Goal: Task Accomplishment & Management: Use online tool/utility

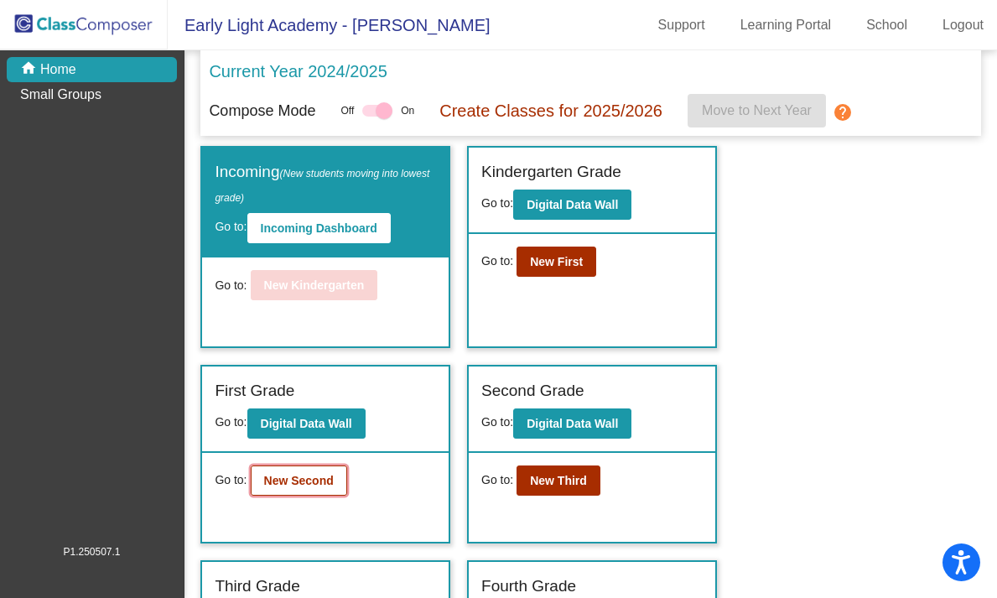
click at [304, 487] on b "New Second" at bounding box center [299, 480] width 70 height 13
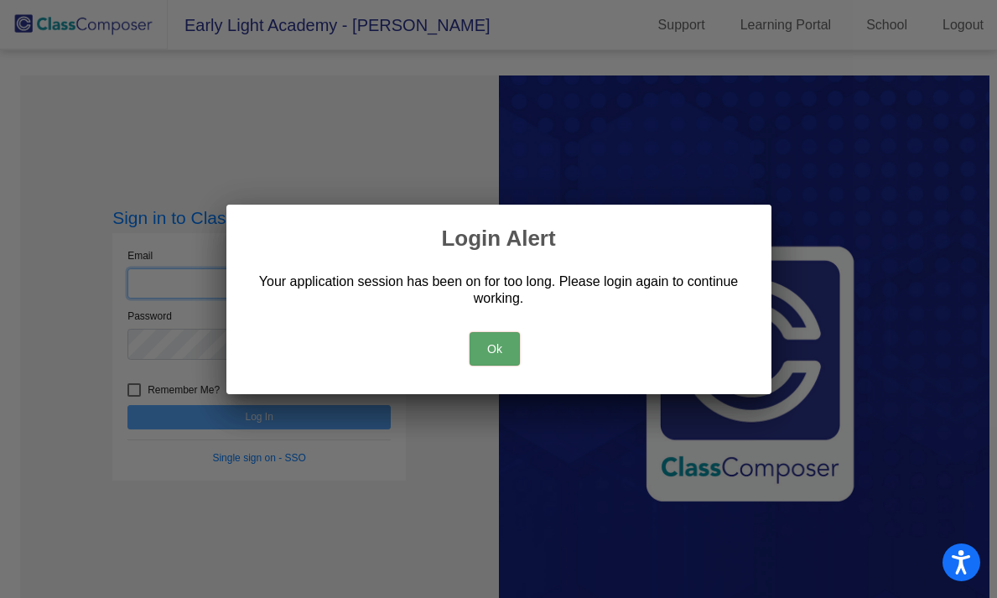
type input "[EMAIL_ADDRESS][DOMAIN_NAME]"
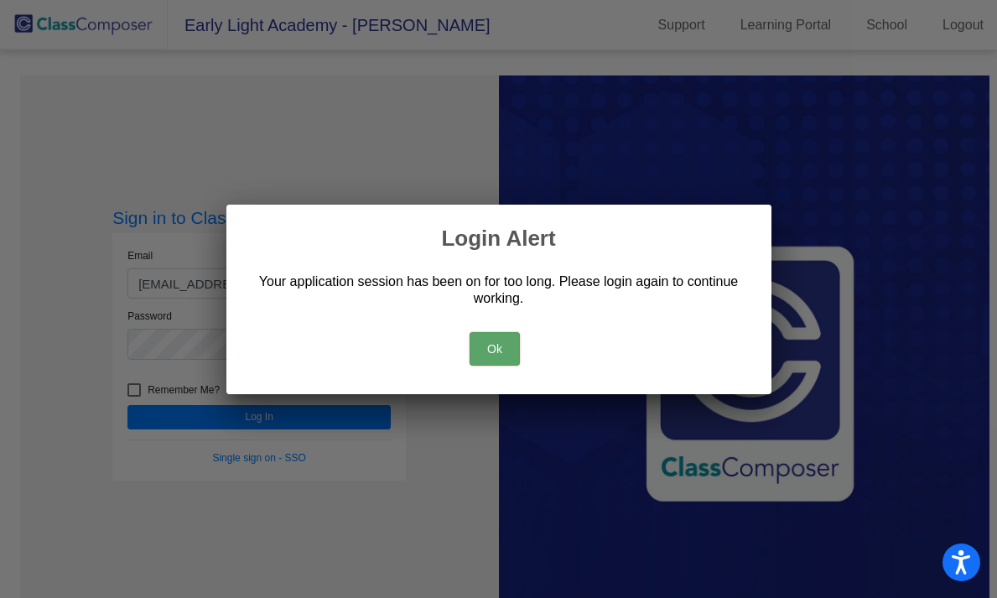
click at [482, 347] on button "Ok" at bounding box center [495, 349] width 50 height 34
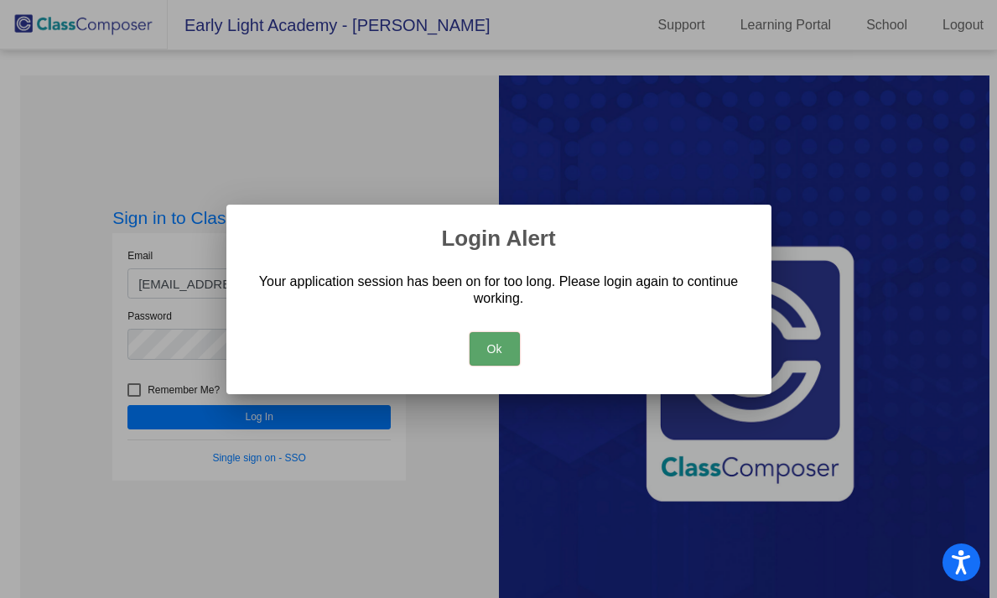
click at [482, 347] on button "Ok" at bounding box center [495, 349] width 50 height 34
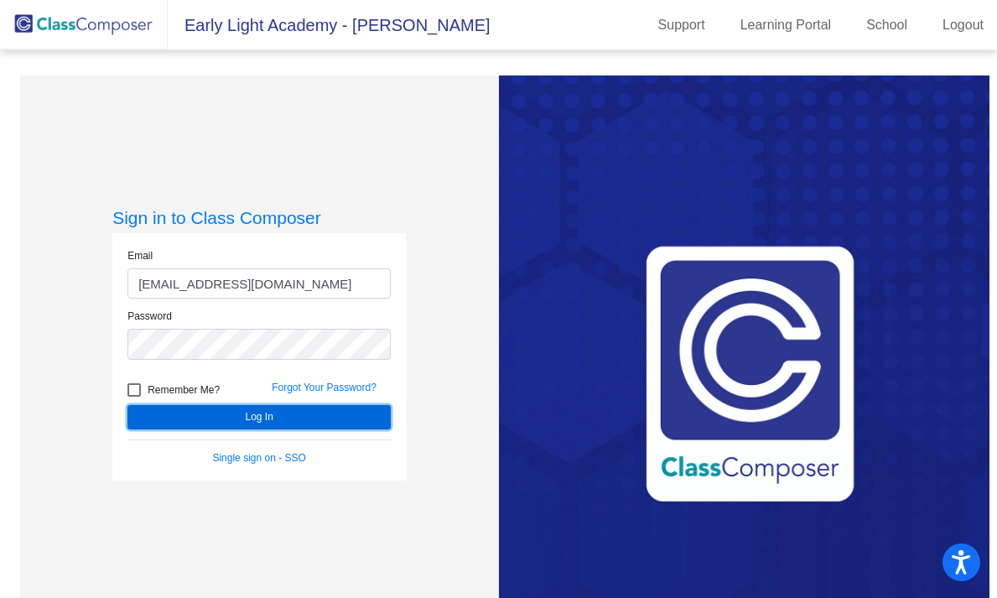
click at [316, 418] on button "Log In" at bounding box center [258, 417] width 263 height 24
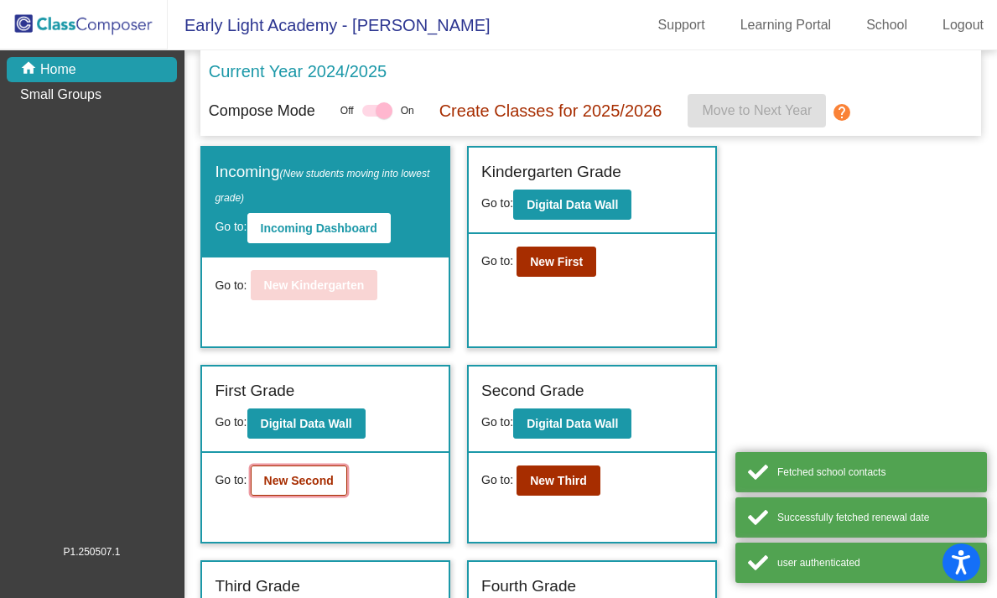
click at [272, 475] on b "New Second" at bounding box center [299, 480] width 70 height 13
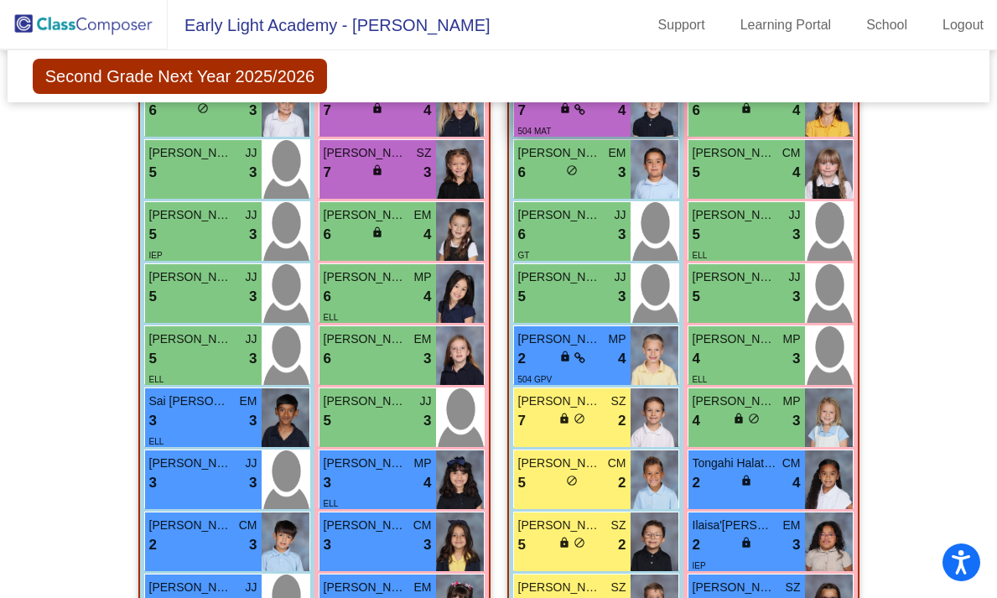
scroll to position [1596, 0]
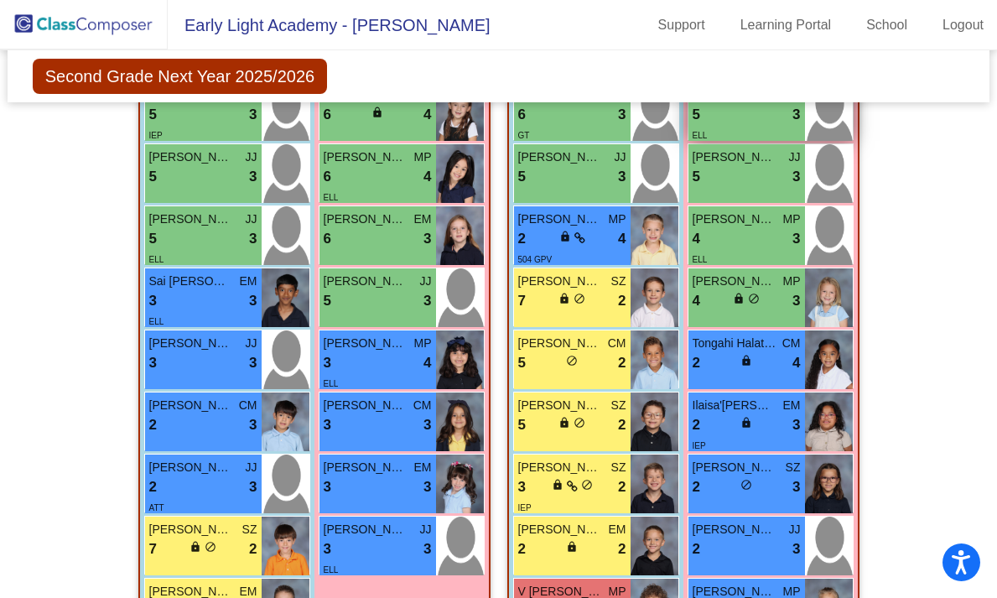
scroll to position [1719, 0]
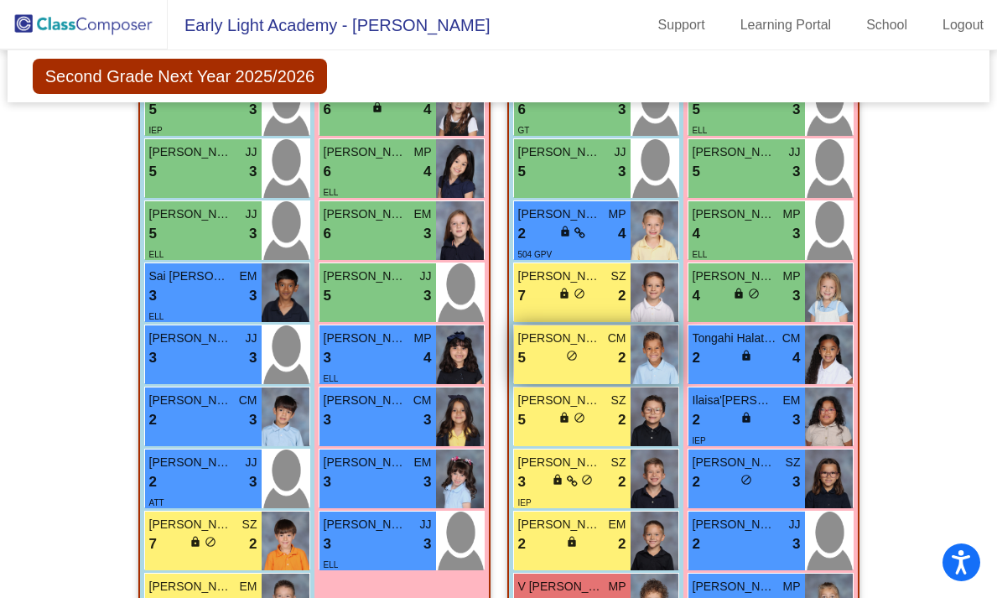
click at [610, 362] on div "5 lock do_not_disturb_alt 2" at bounding box center [572, 358] width 108 height 22
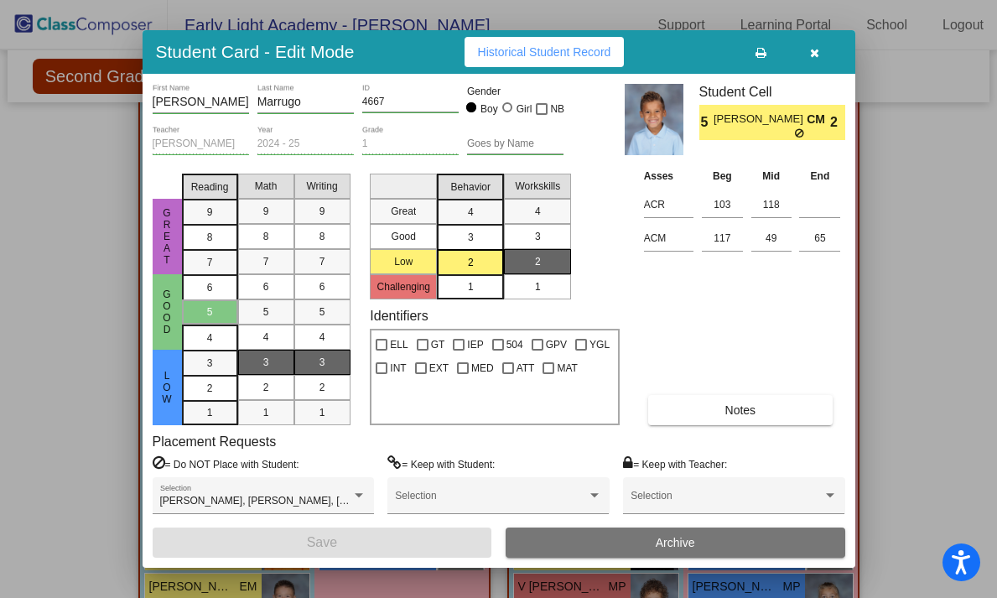
click at [817, 54] on icon "button" at bounding box center [814, 53] width 9 height 12
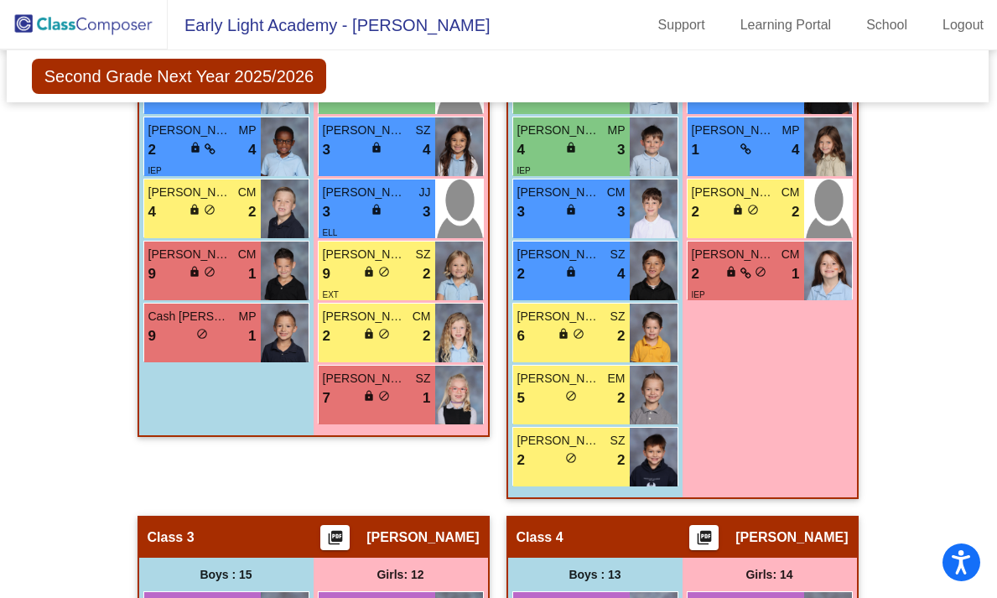
scroll to position [958, 1]
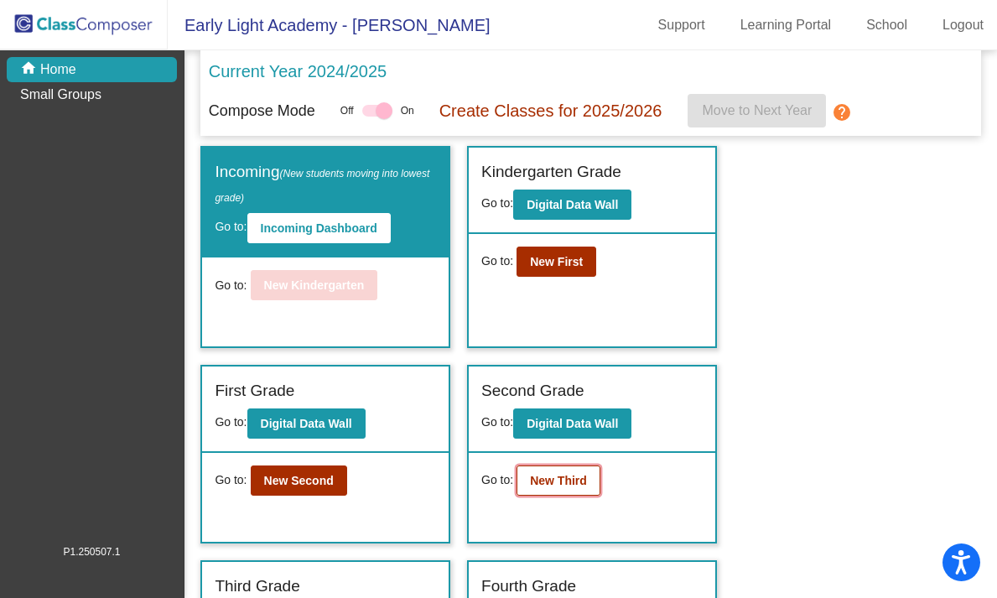
click at [570, 486] on b "New Third" at bounding box center [558, 480] width 57 height 13
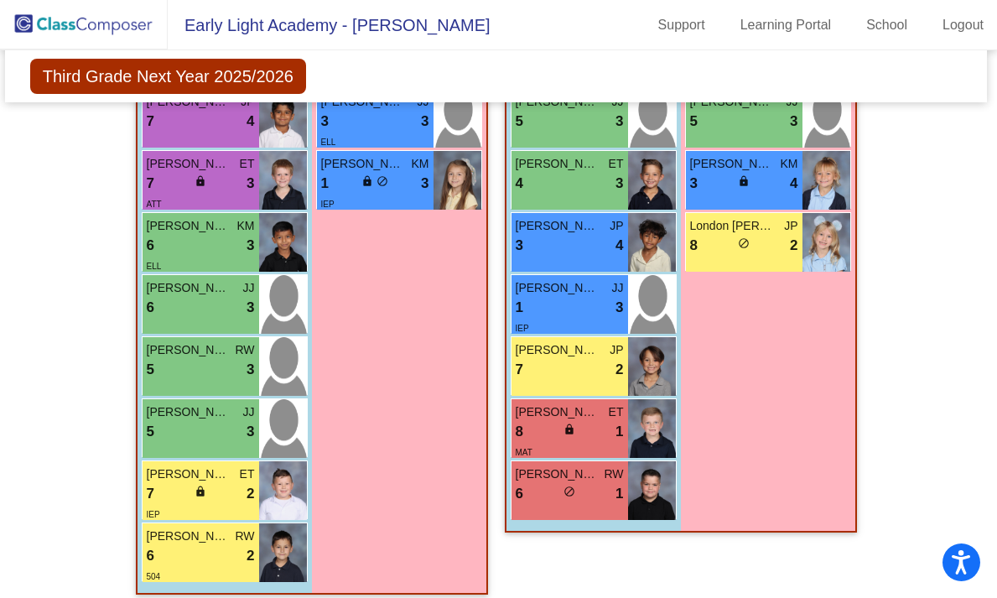
scroll to position [1000, 3]
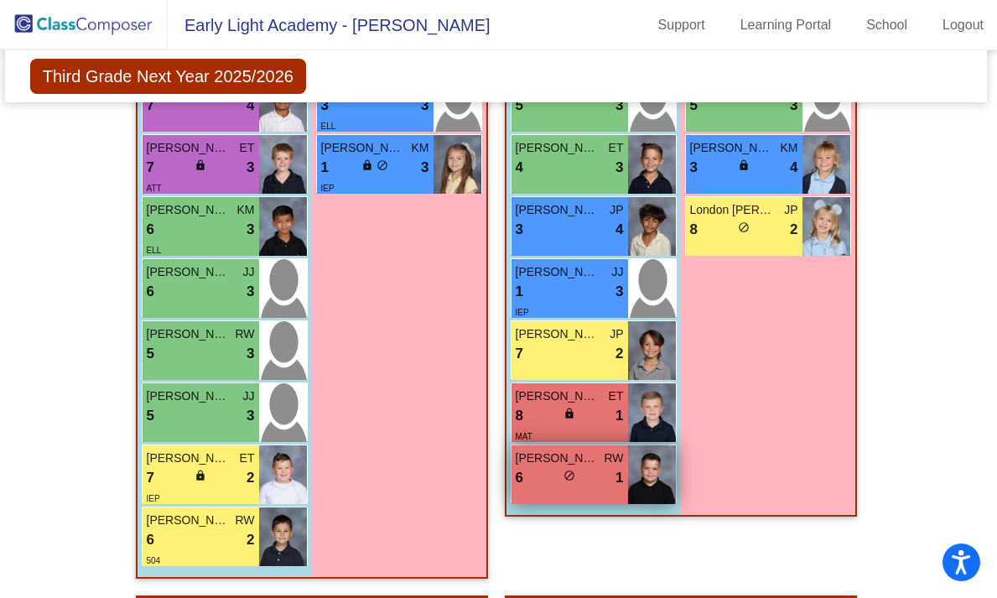
click at [543, 488] on div "6 lock do_not_disturb_alt 1" at bounding box center [570, 478] width 108 height 22
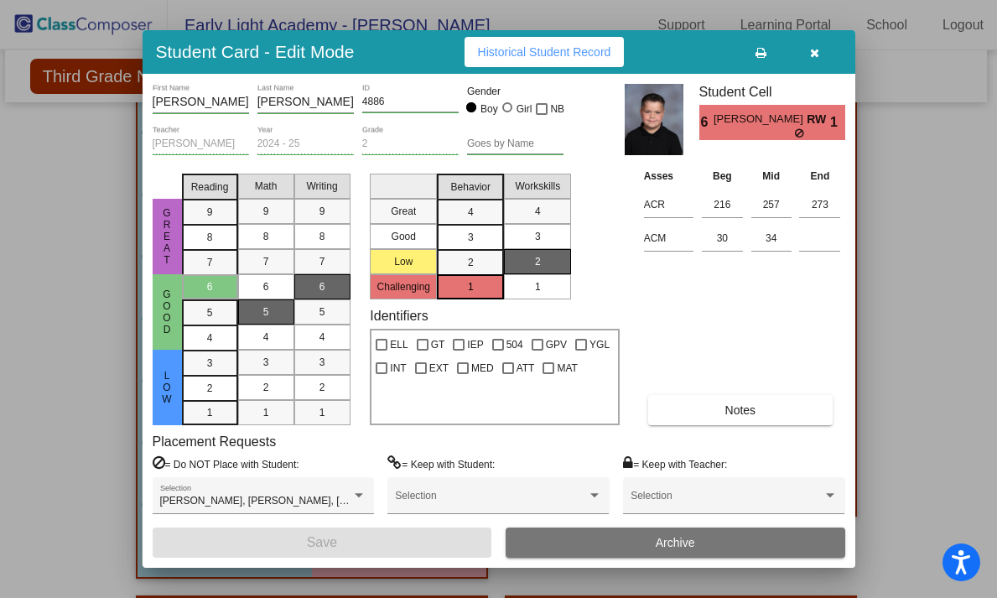
click at [819, 49] on button "button" at bounding box center [815, 52] width 54 height 30
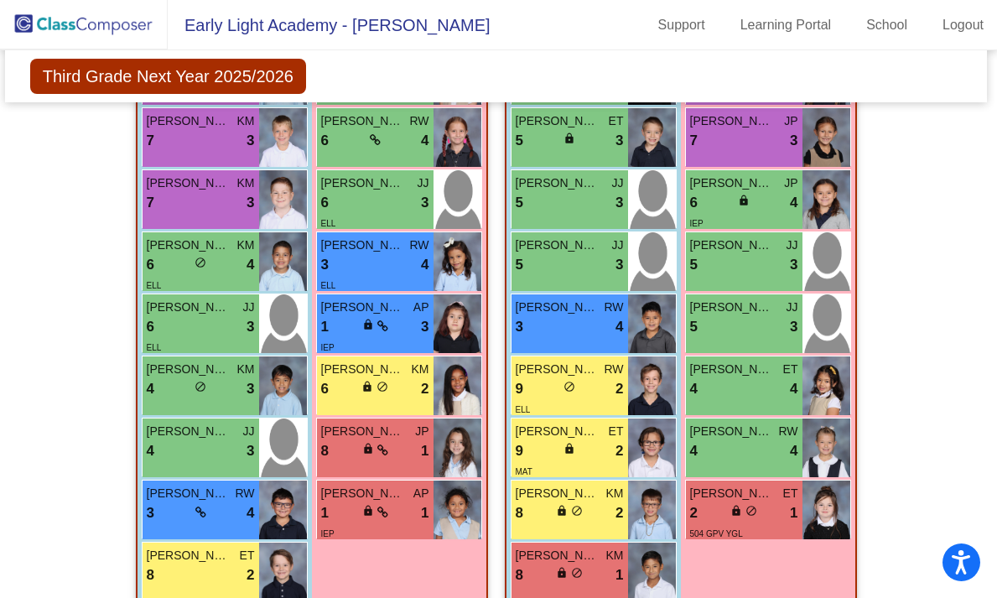
scroll to position [1942, 3]
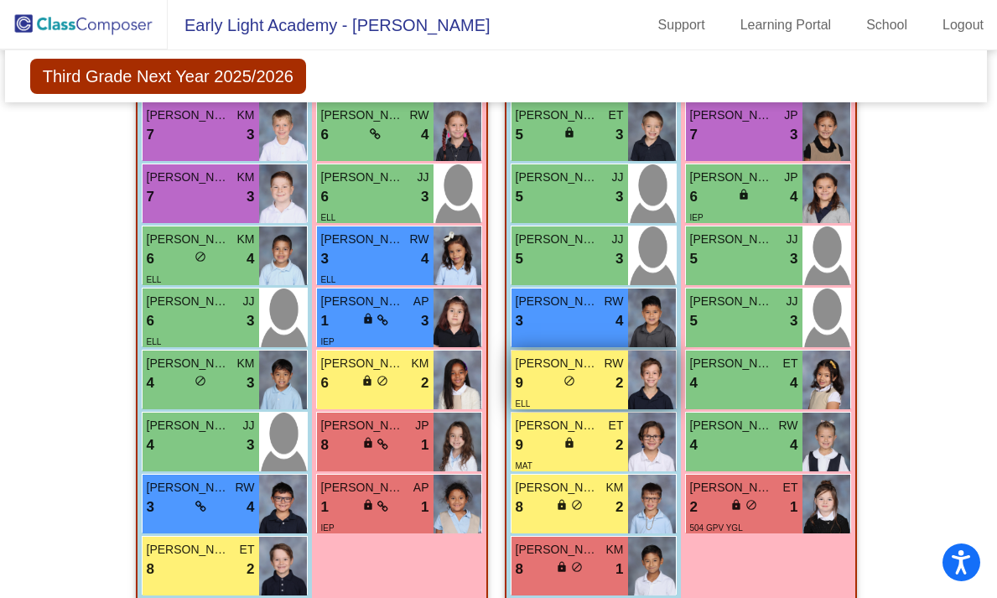
click at [566, 364] on span "[PERSON_NAME]" at bounding box center [558, 364] width 84 height 18
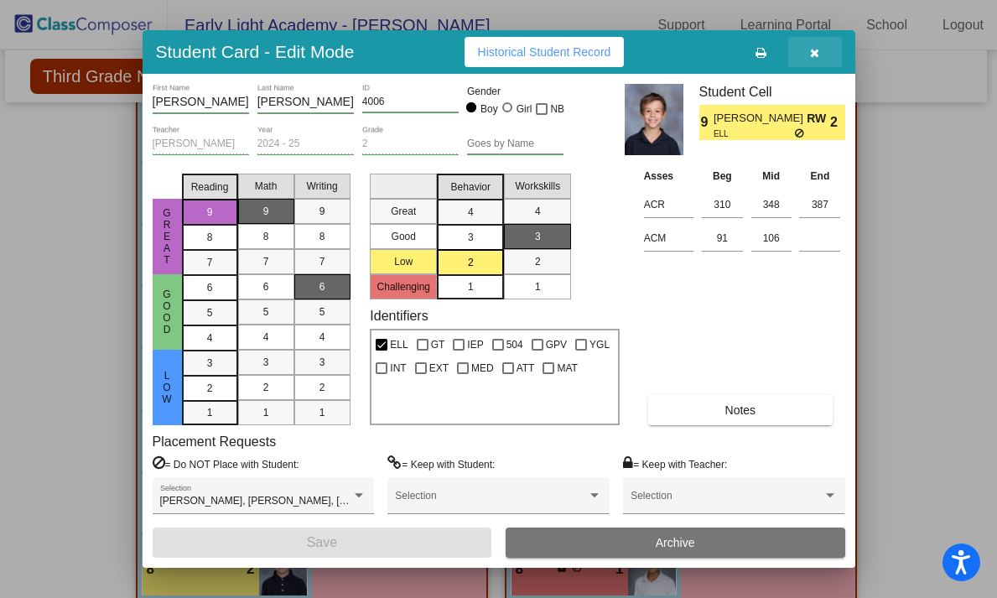
click at [818, 48] on icon "button" at bounding box center [814, 53] width 9 height 12
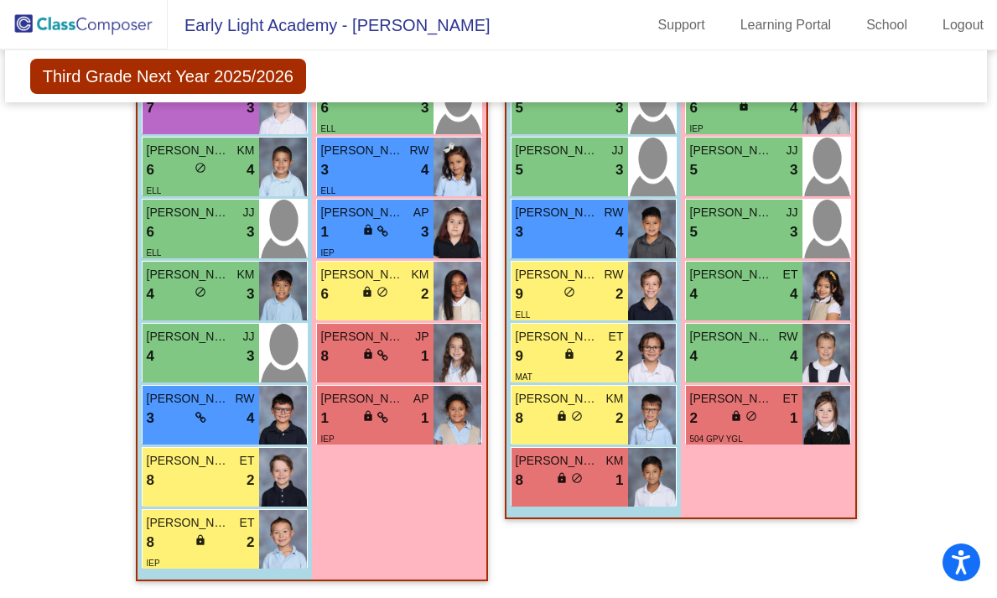
scroll to position [0, 0]
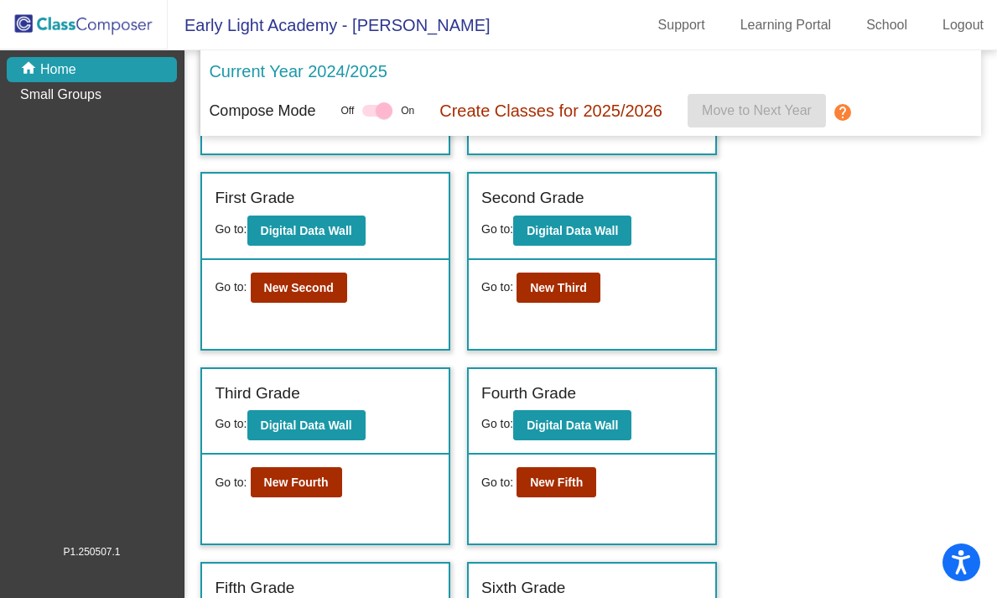
scroll to position [206, 0]
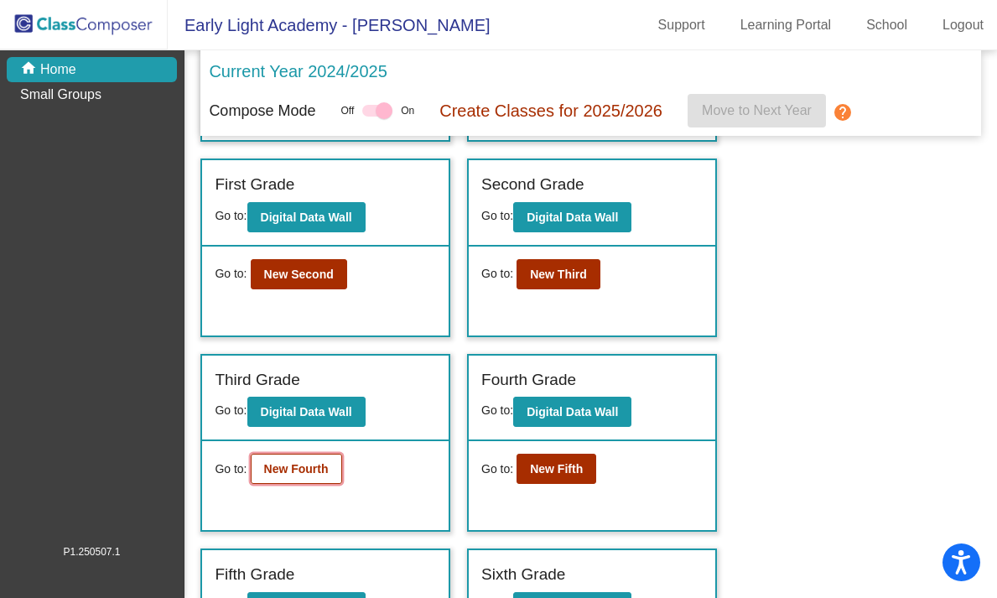
click at [314, 468] on b "New Fourth" at bounding box center [296, 468] width 65 height 13
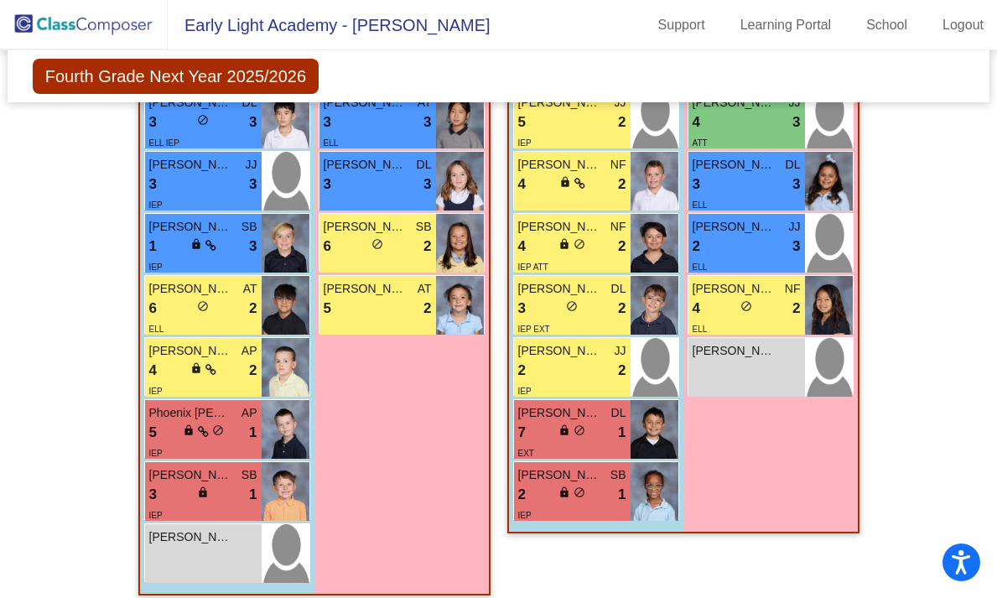
scroll to position [2039, 0]
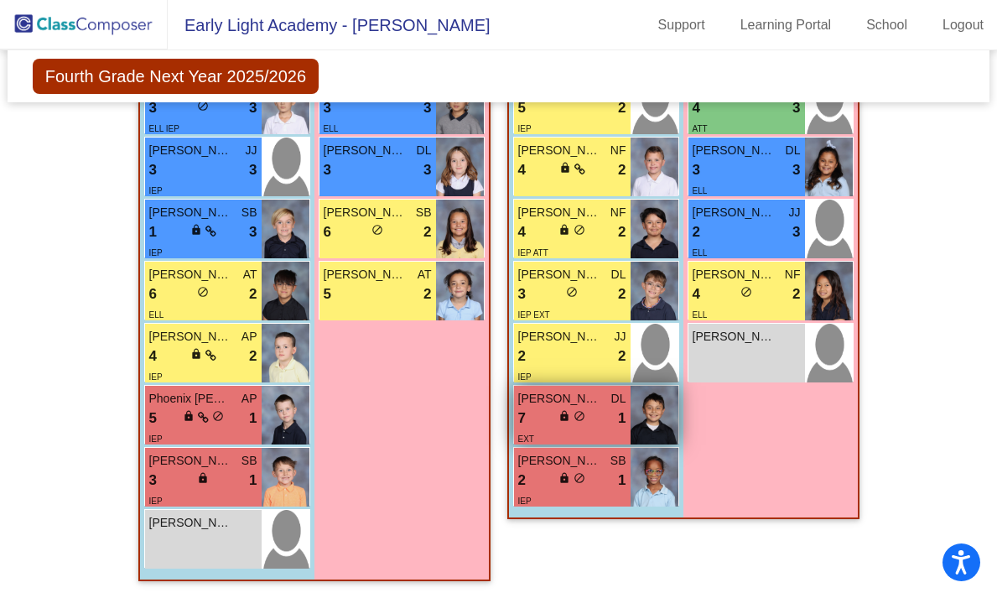
click at [547, 431] on div "EXT" at bounding box center [572, 438] width 108 height 18
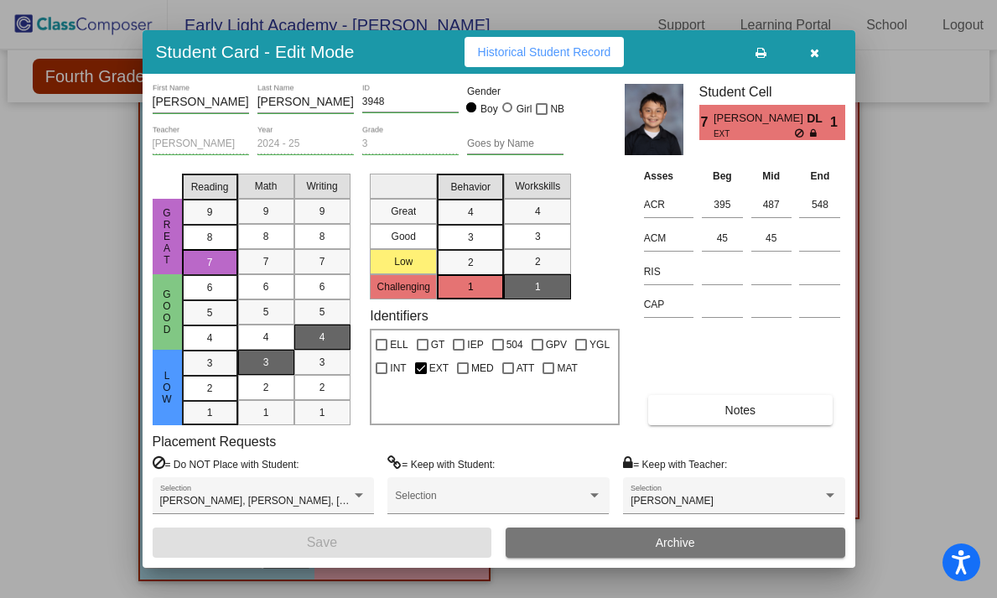
scroll to position [0, 0]
click at [815, 50] on icon "button" at bounding box center [814, 53] width 9 height 12
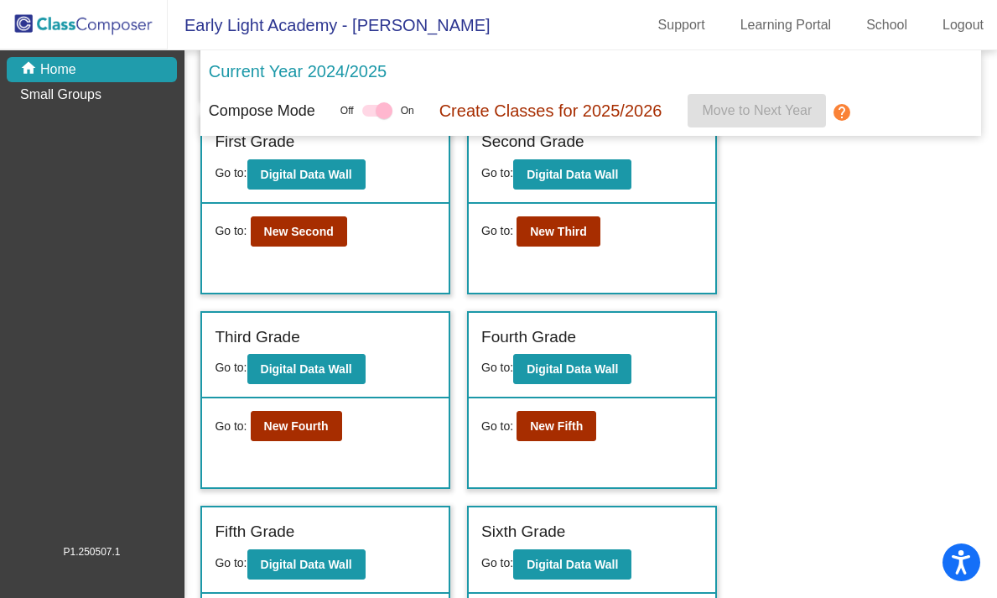
scroll to position [251, 0]
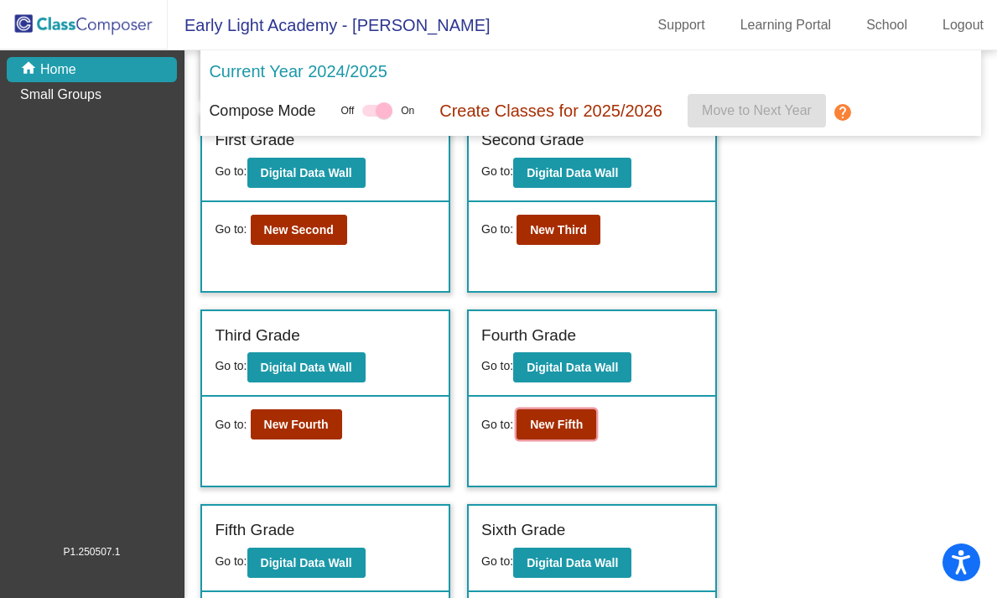
click at [559, 423] on b "New Fifth" at bounding box center [556, 424] width 53 height 13
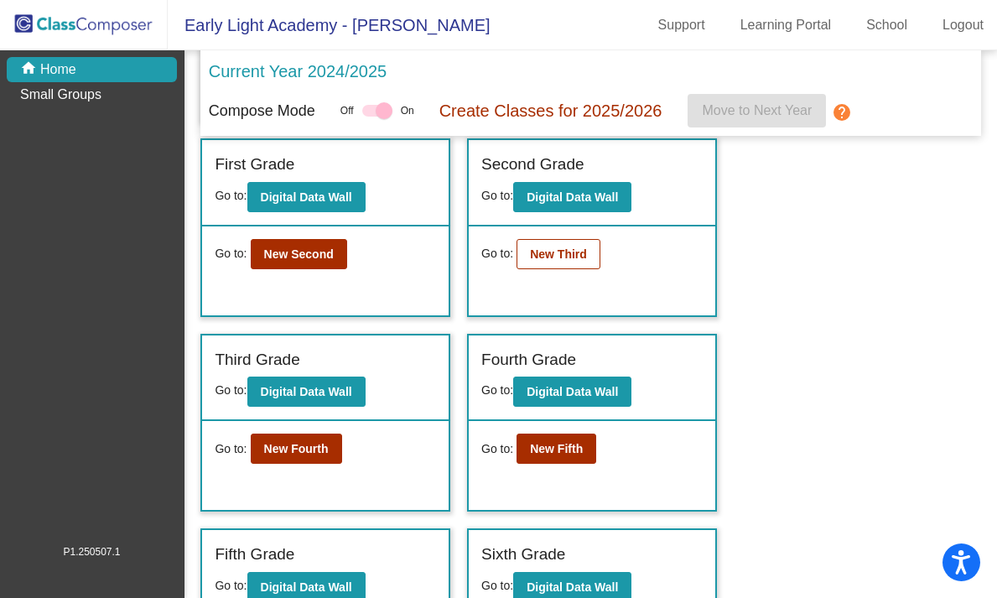
scroll to position [335, 0]
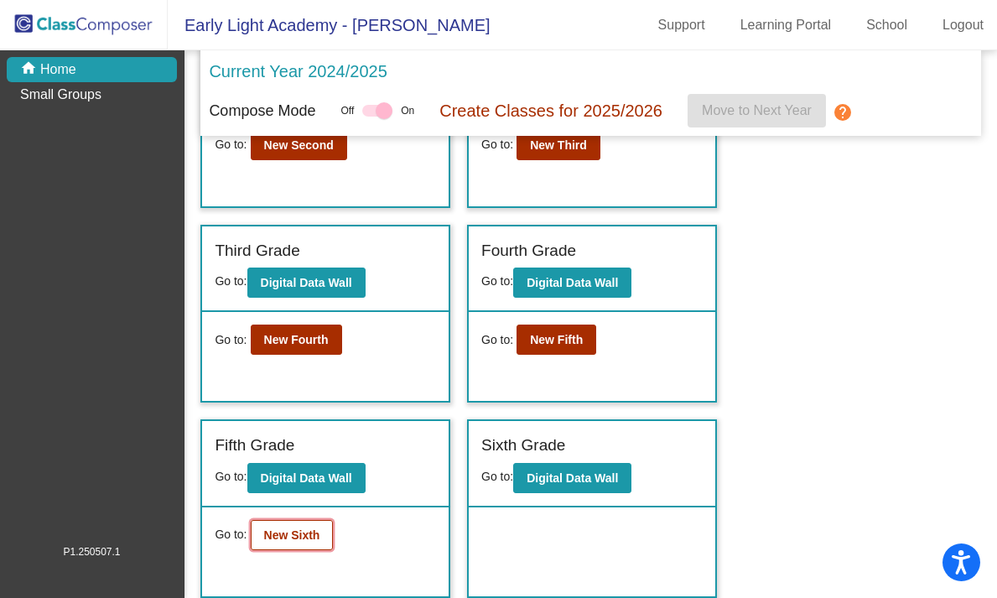
click at [315, 538] on b "New Sixth" at bounding box center [292, 534] width 56 height 13
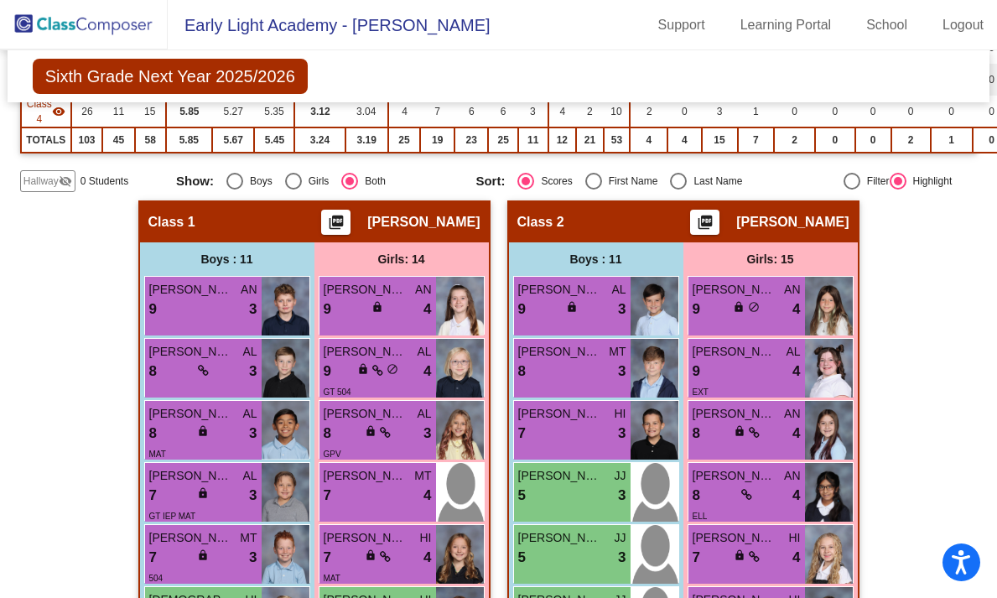
scroll to position [262, 0]
